Goal: Information Seeking & Learning: Compare options

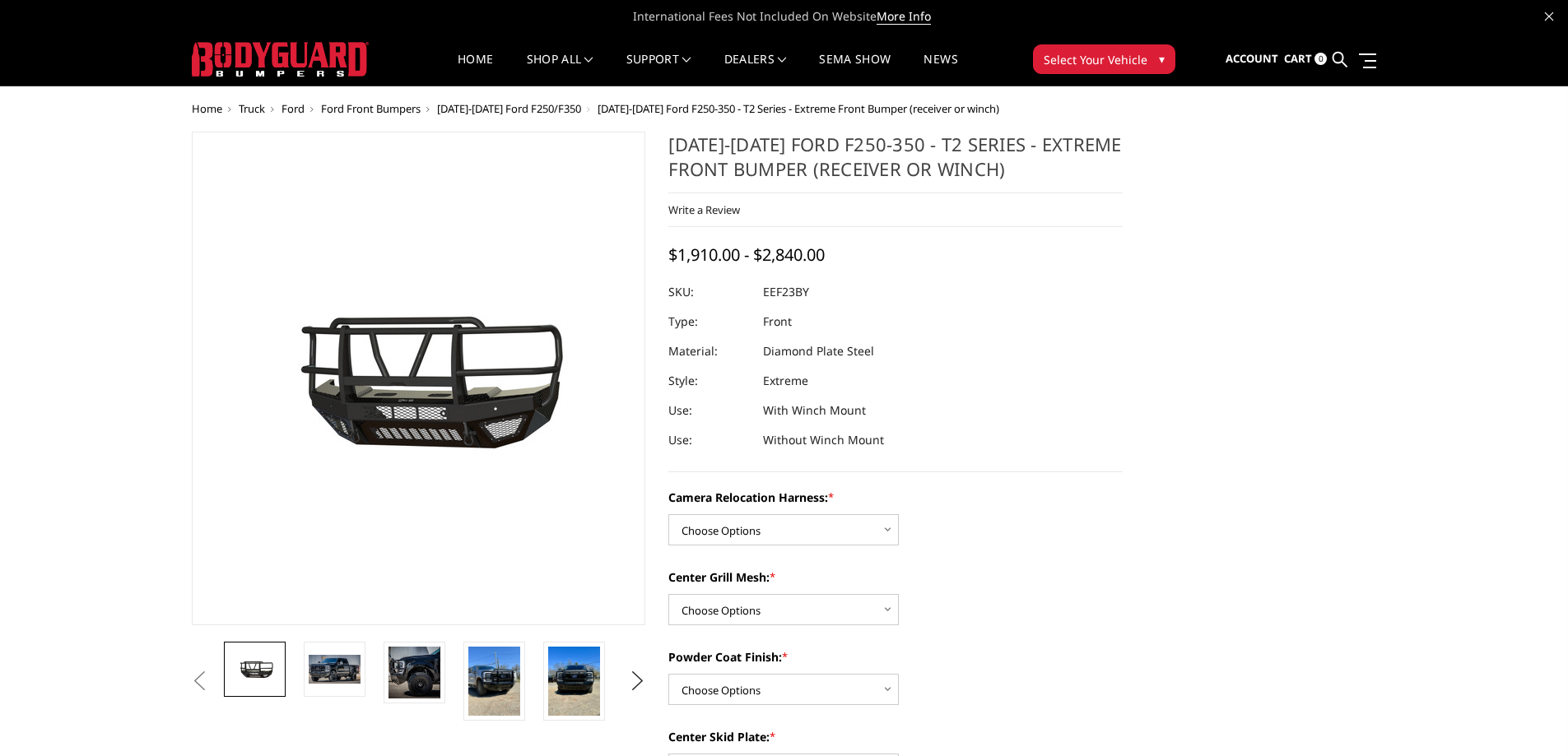
click at [542, 113] on span "[DATE]-[DATE] Ford F250/F350" at bounding box center [509, 109] width 144 height 15
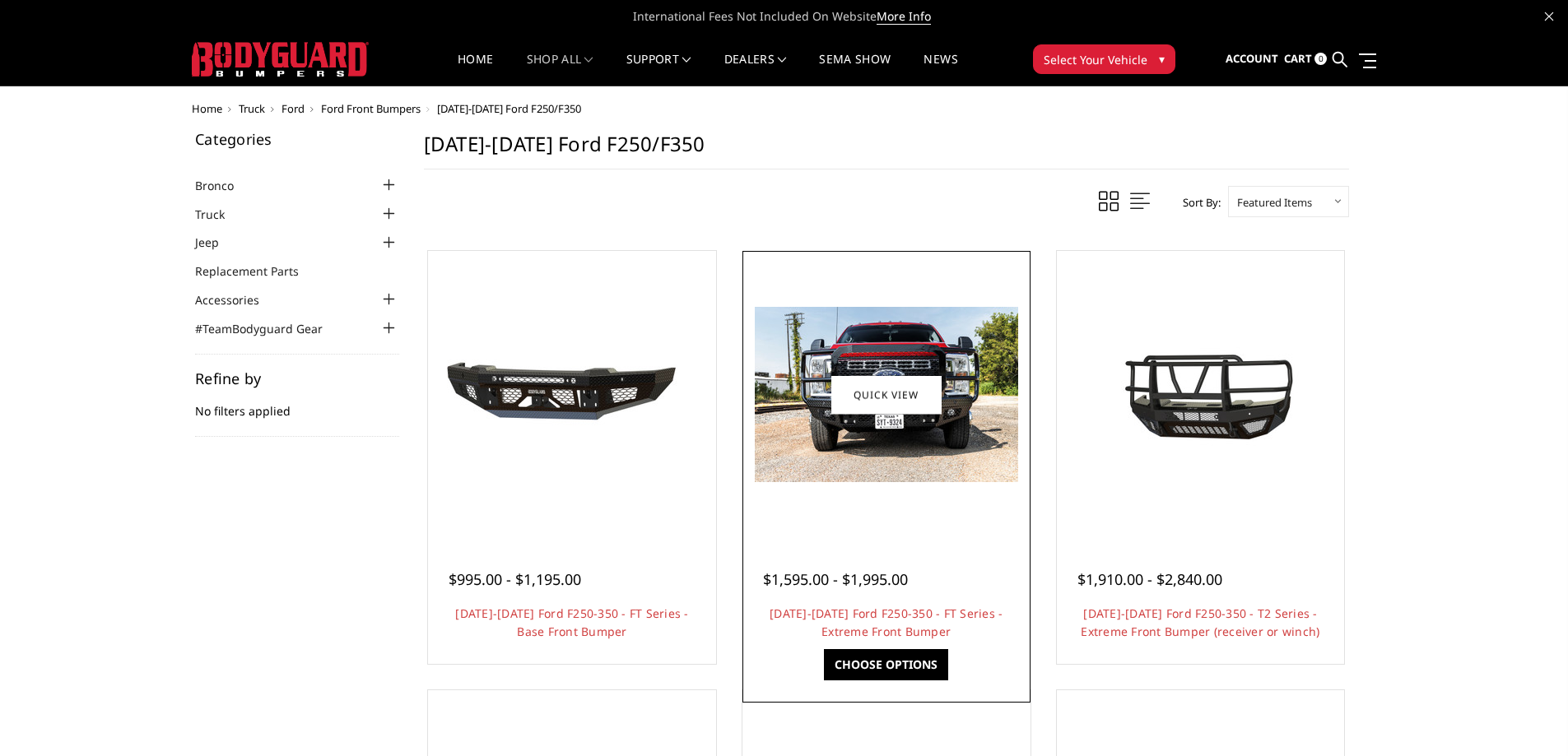
click at [957, 451] on img at bounding box center [886, 394] width 263 height 175
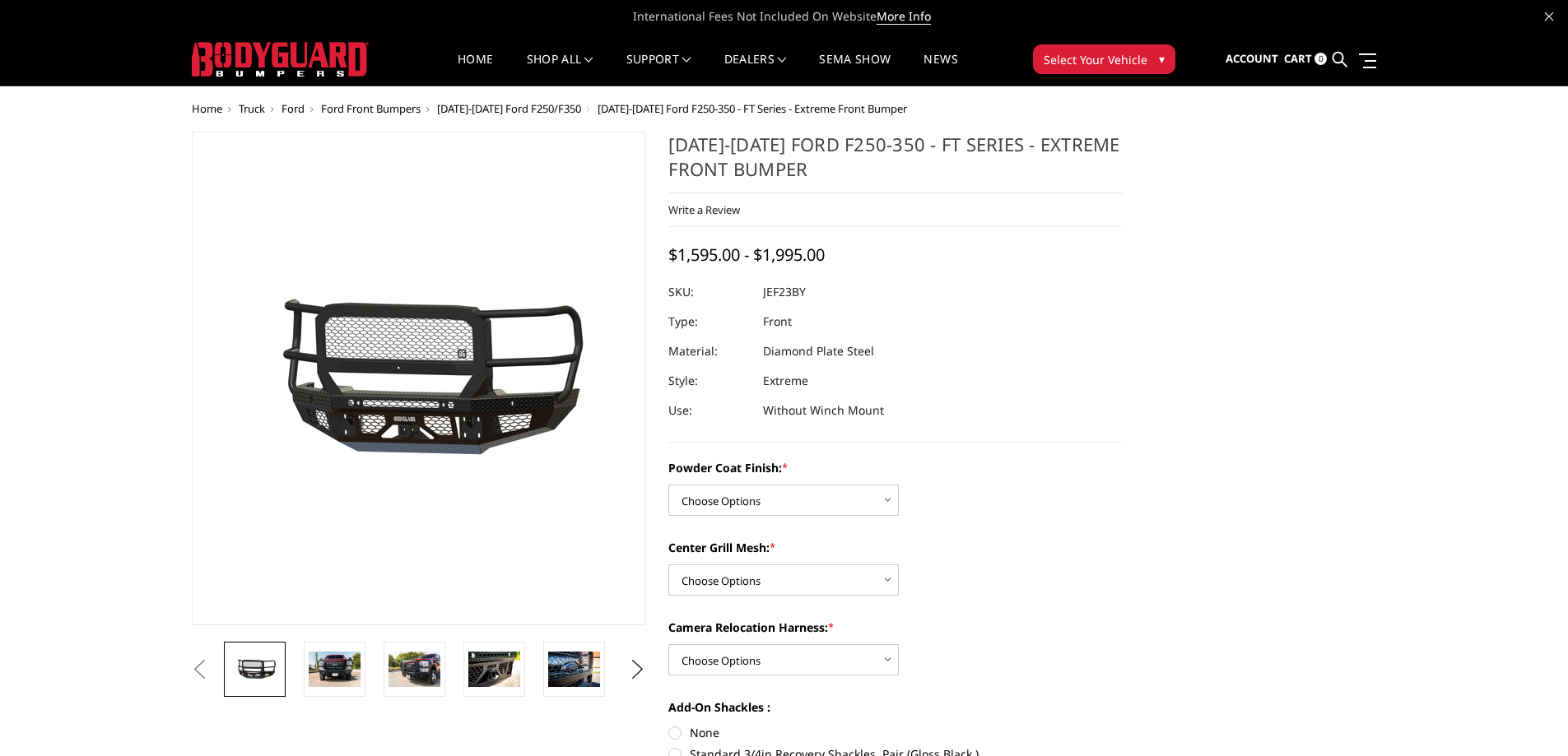
click at [535, 112] on span "[DATE]-[DATE] Ford F250/F350" at bounding box center [509, 109] width 144 height 15
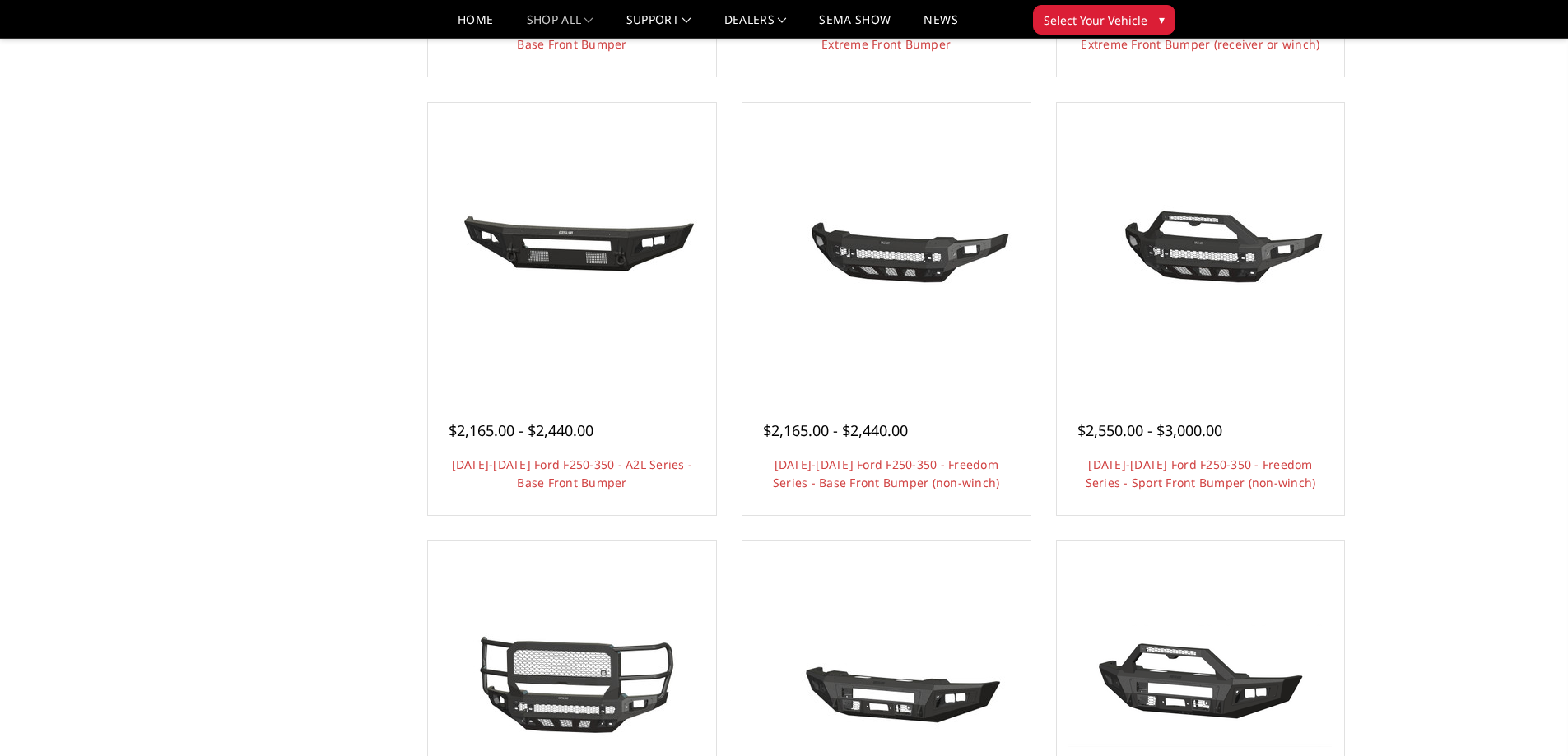
scroll to position [576, 0]
